Goal: Task Accomplishment & Management: Use online tool/utility

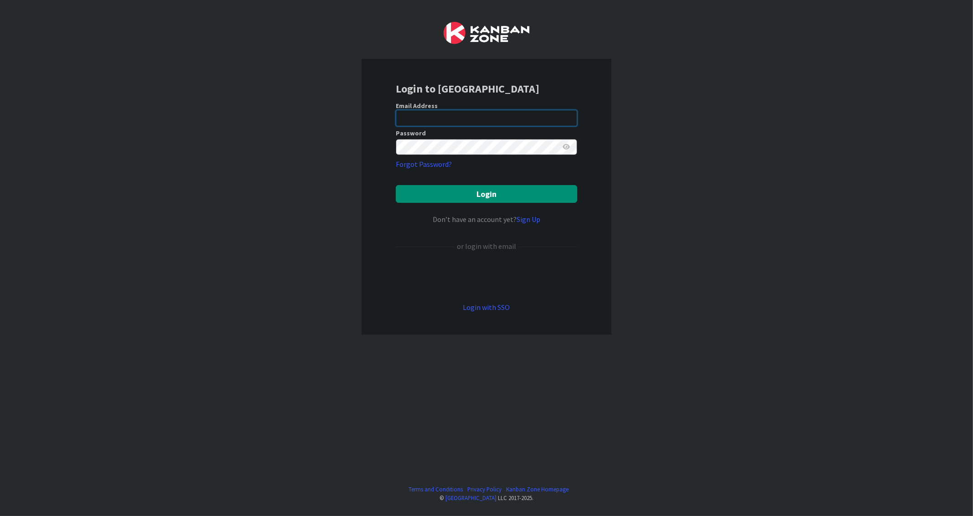
click at [431, 116] on input "email" at bounding box center [486, 118] width 181 height 16
type input "[EMAIL_ADDRESS][DOMAIN_NAME]"
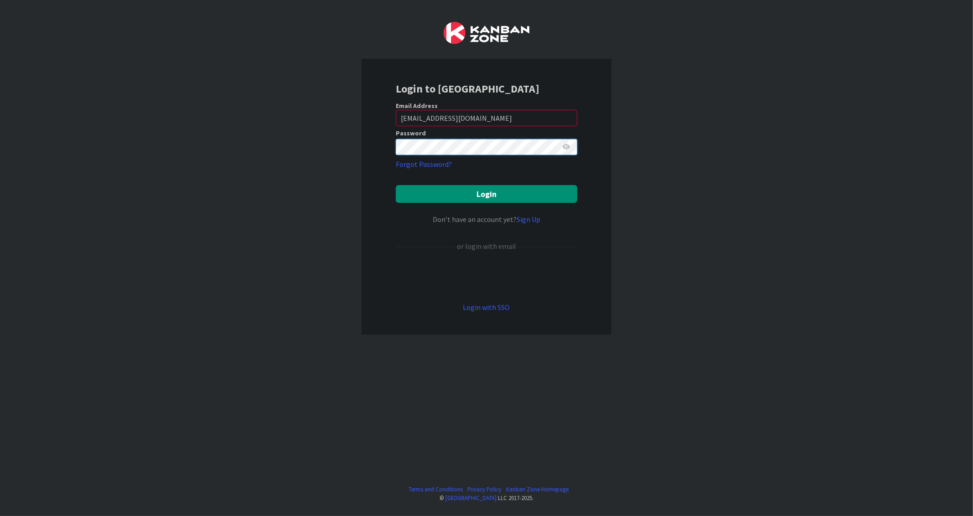
click at [396, 185] on button "Login" at bounding box center [486, 194] width 181 height 18
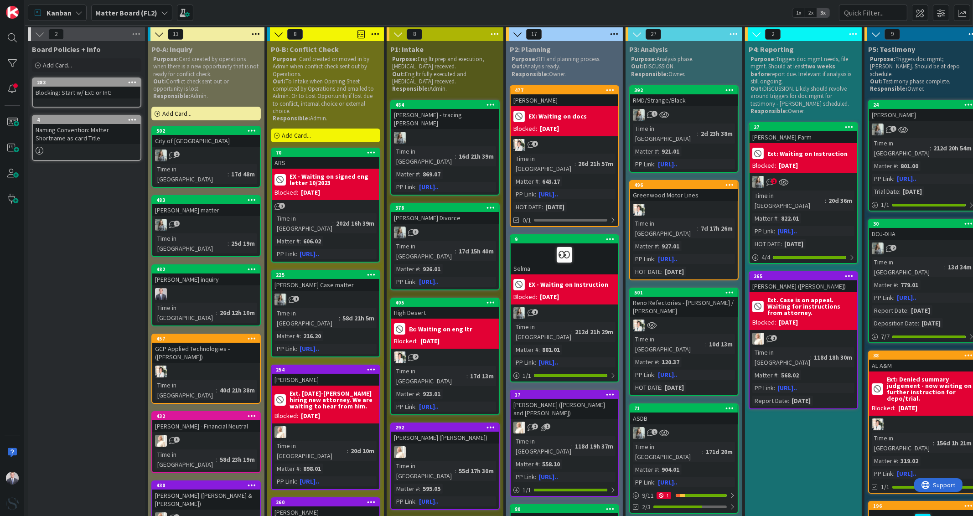
click at [818, 183] on div "2" at bounding box center [804, 182] width 108 height 12
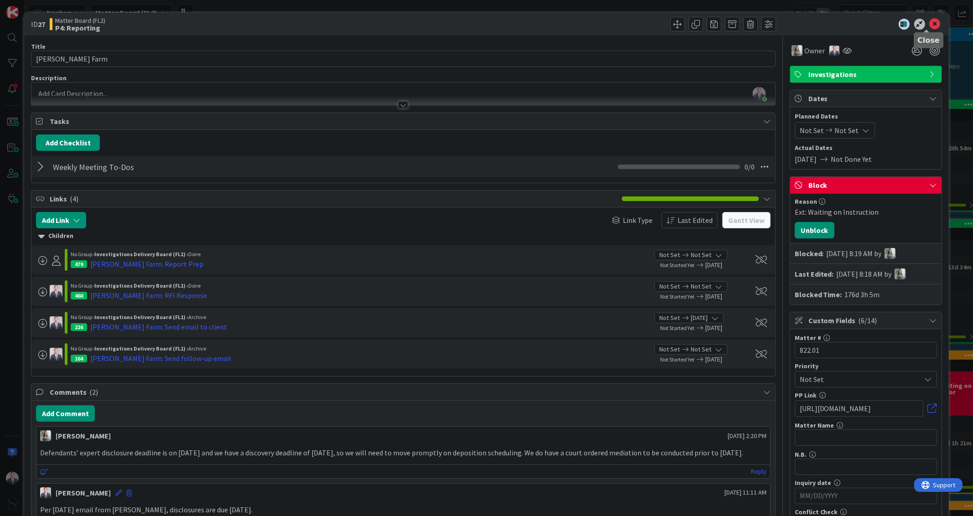
click at [930, 24] on icon at bounding box center [935, 24] width 11 height 11
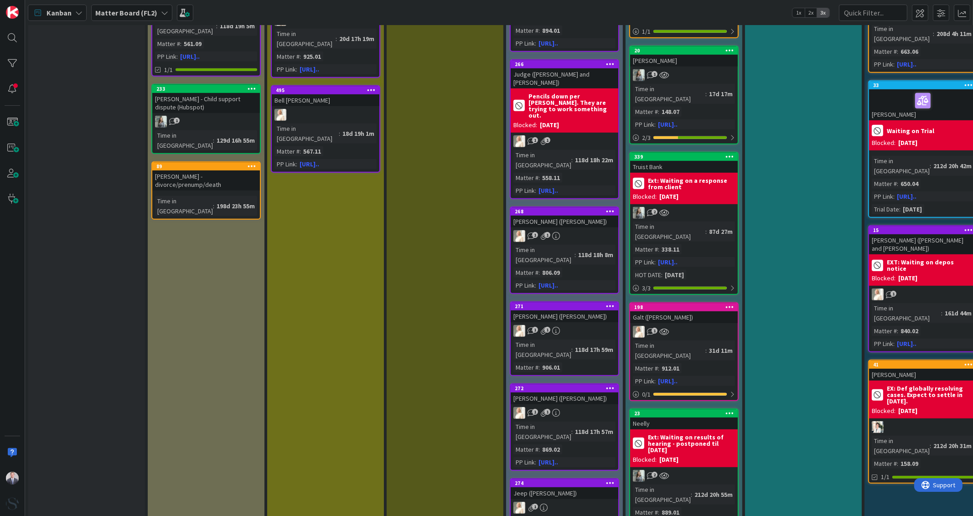
scroll to position [911, 0]
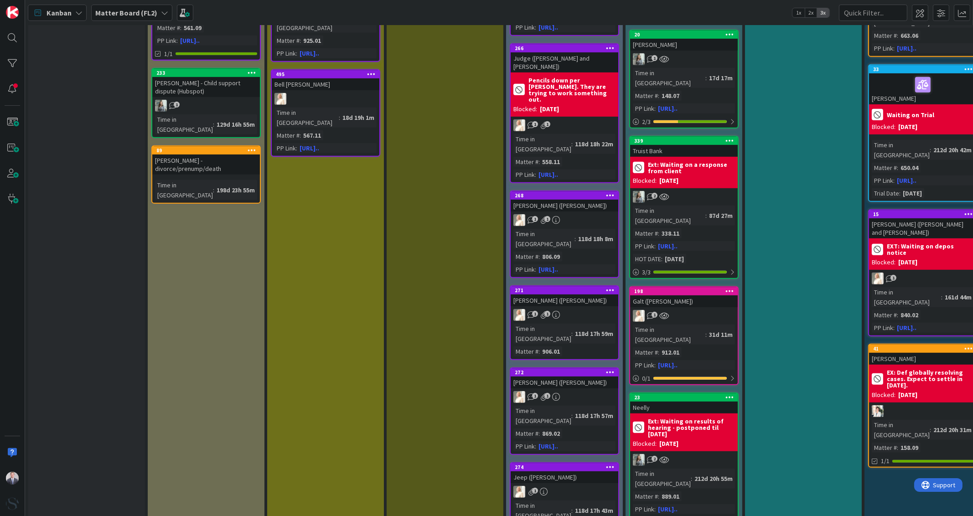
click at [710, 454] on div "2" at bounding box center [684, 460] width 108 height 12
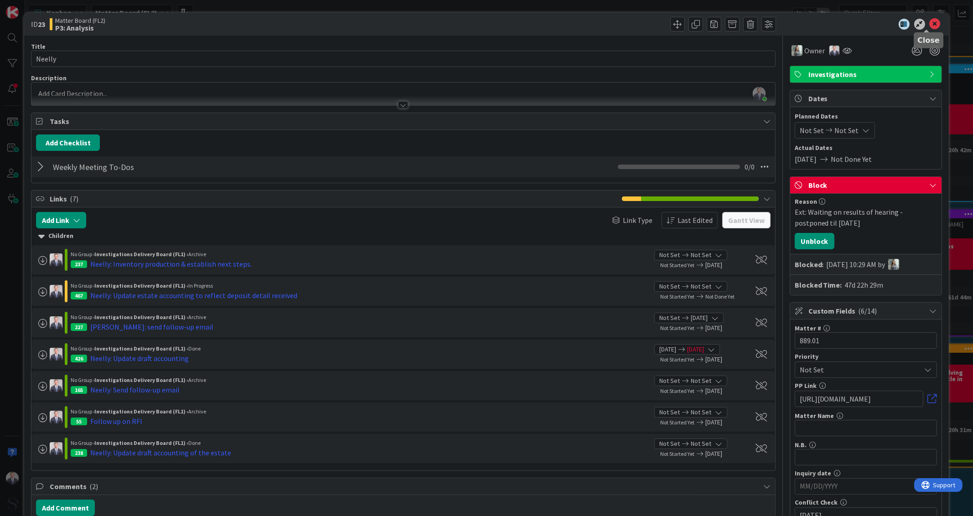
click at [930, 24] on icon at bounding box center [935, 24] width 11 height 11
